Goal: Navigation & Orientation: Find specific page/section

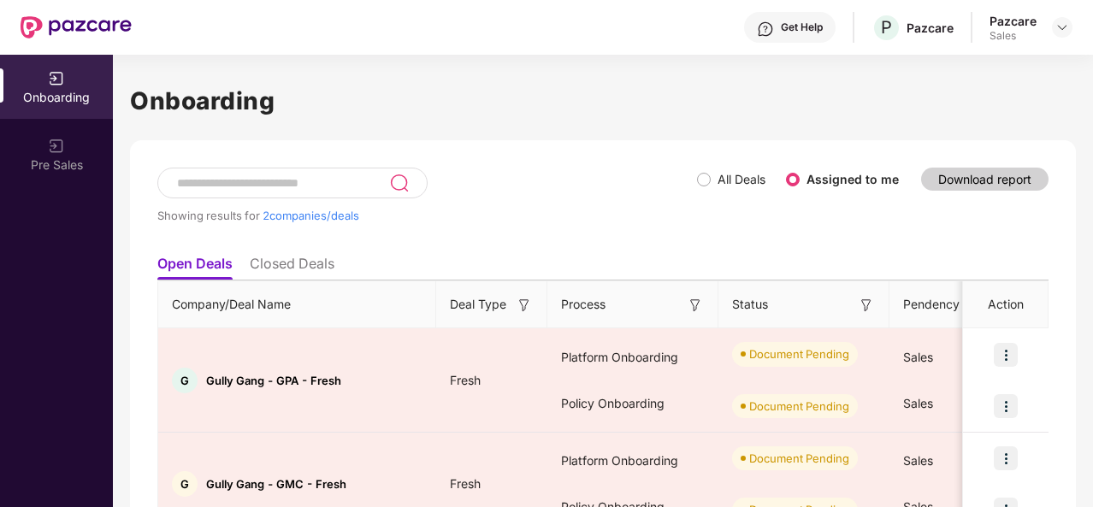
scroll to position [91, 0]
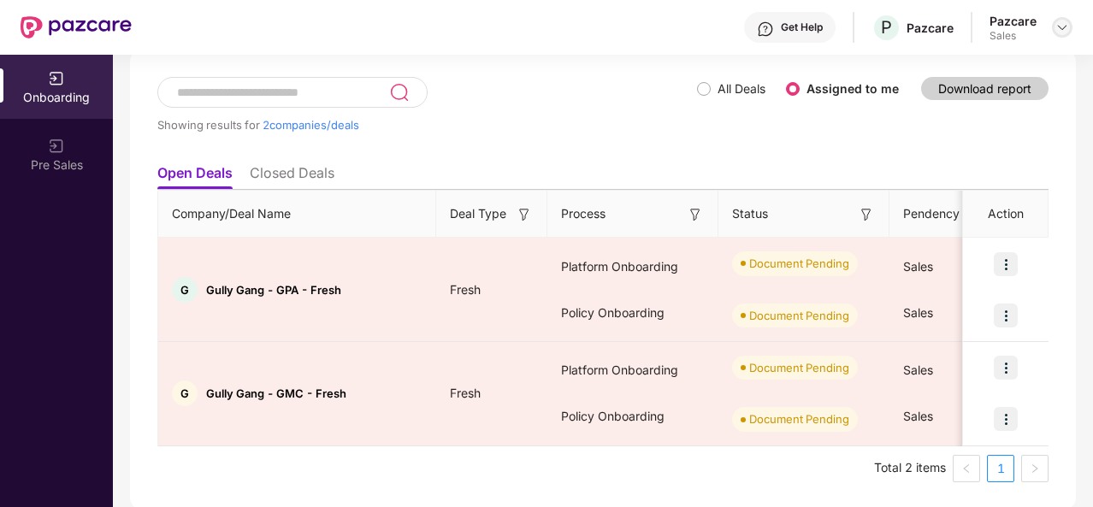
click at [1066, 29] on img at bounding box center [1063, 28] width 14 height 14
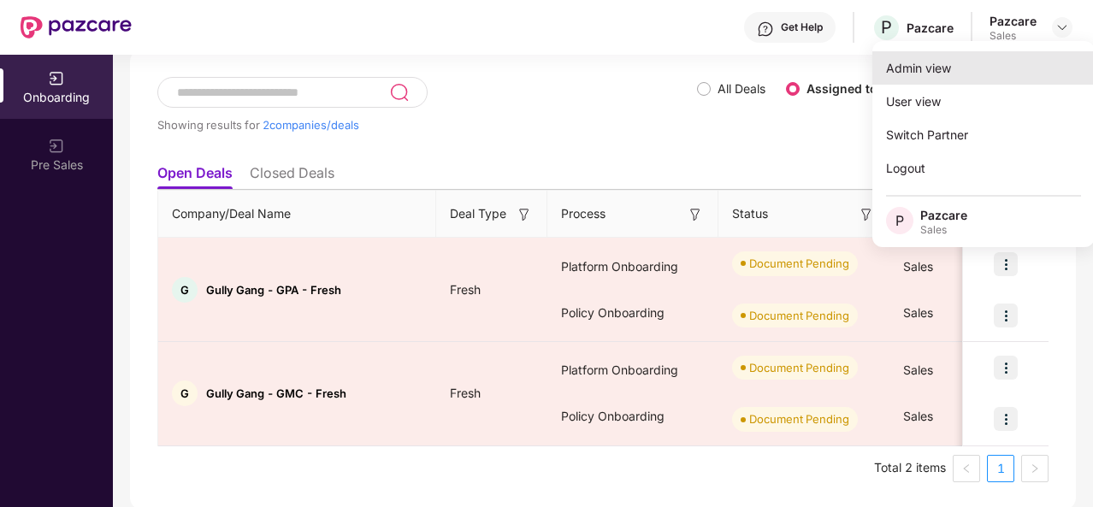
click at [938, 68] on div "Admin view" at bounding box center [984, 67] width 222 height 33
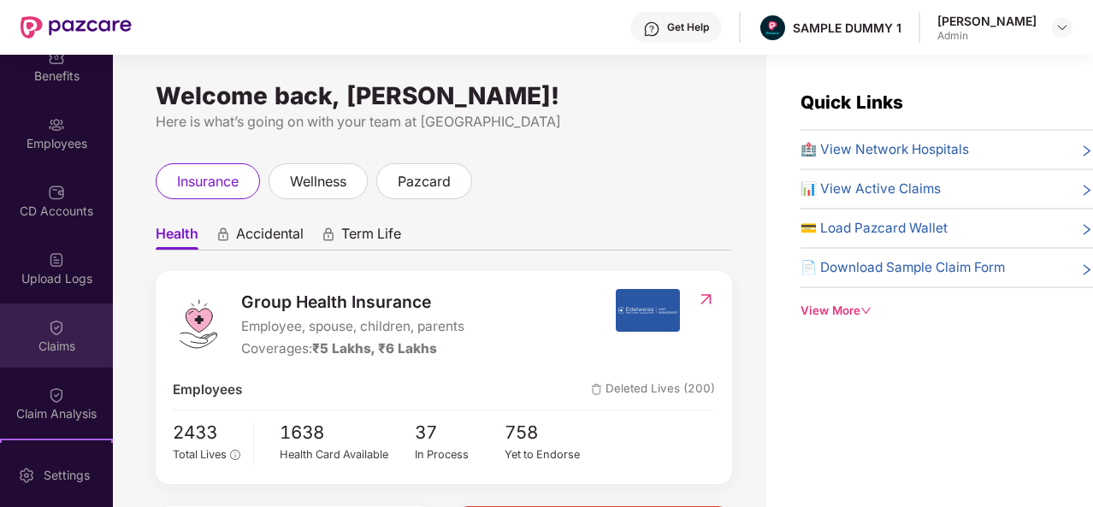
scroll to position [89, 0]
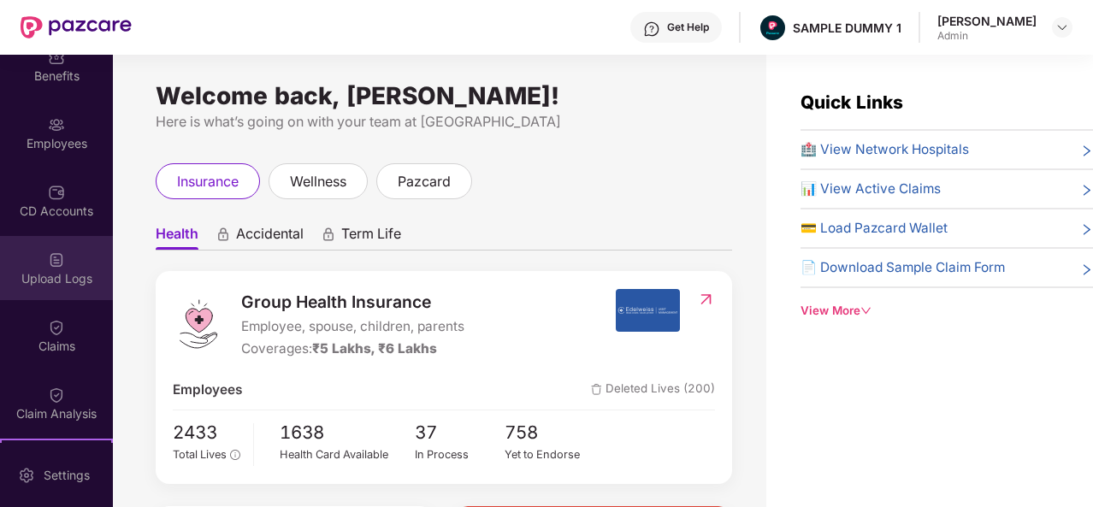
click at [58, 268] on img at bounding box center [56, 259] width 17 height 17
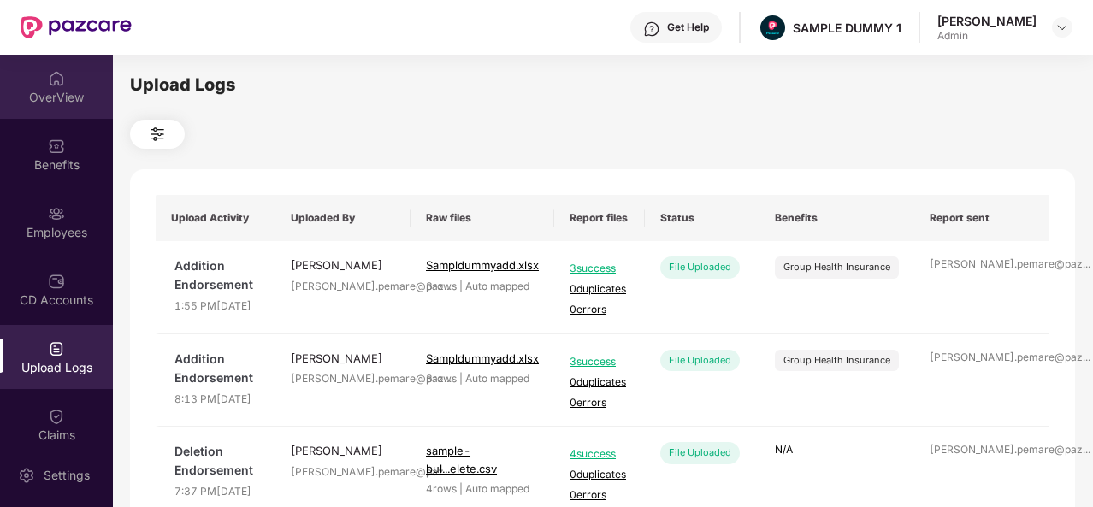
click at [66, 73] on div "OverView" at bounding box center [56, 87] width 113 height 64
